Goal: Information Seeking & Learning: Stay updated

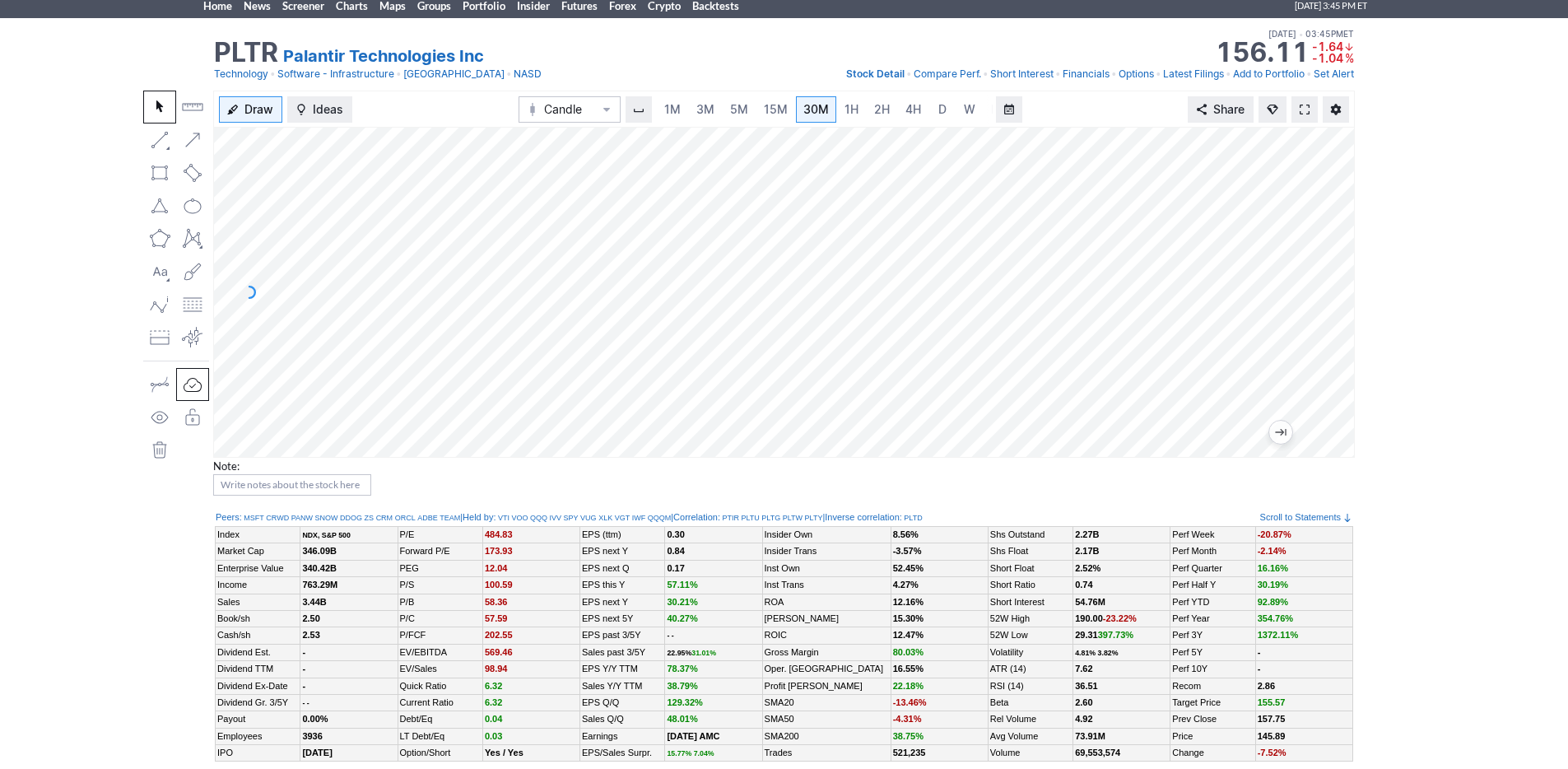
scroll to position [44, 0]
